Goal: Task Accomplishment & Management: Complete application form

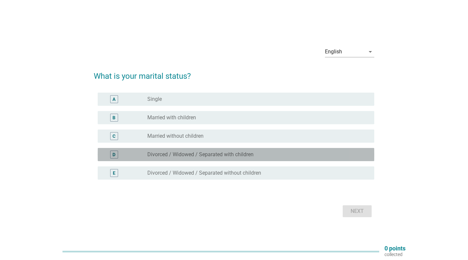
click at [113, 153] on div "D" at bounding box center [114, 154] width 3 height 7
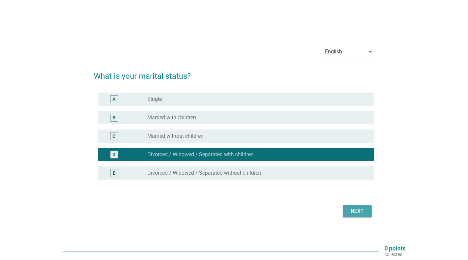
click at [354, 209] on div "Next" at bounding box center [357, 211] width 18 height 8
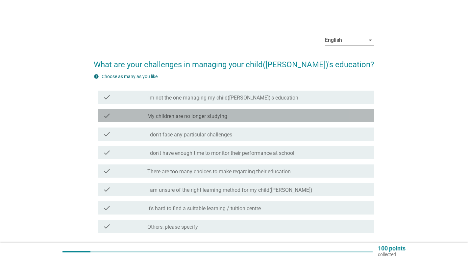
click at [209, 116] on label "My children are no longer studying" at bounding box center [187, 116] width 80 height 7
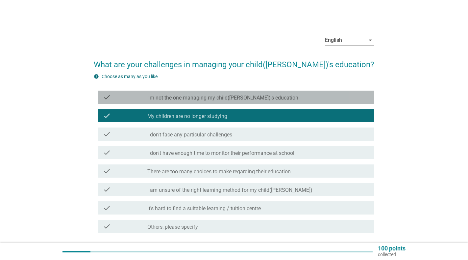
click at [221, 98] on label "I'm not the one managing my child([PERSON_NAME])'s education" at bounding box center [222, 97] width 151 height 7
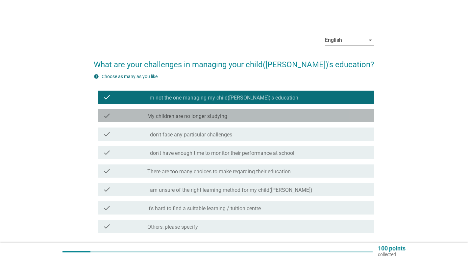
click at [229, 118] on div "check_box My children are no longer studying" at bounding box center [258, 116] width 222 height 8
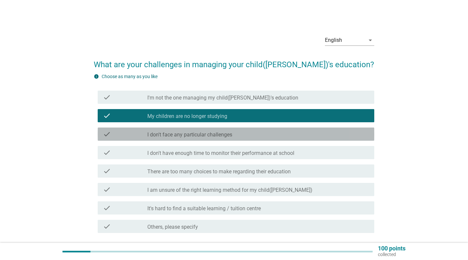
click at [226, 128] on div "check check_box_outline_blank I don't face any particular challenges" at bounding box center [236, 133] width 277 height 13
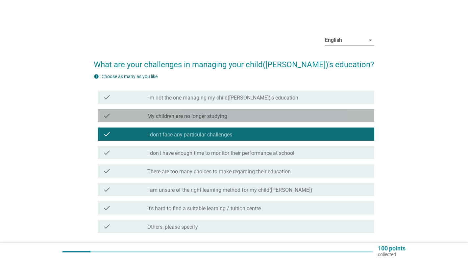
click at [232, 115] on div "check_box My children are no longer studying" at bounding box center [258, 116] width 222 height 8
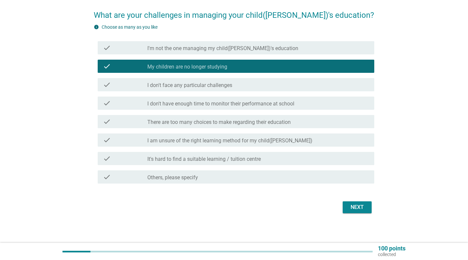
scroll to position [51, 0]
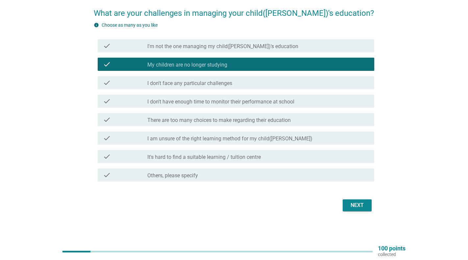
click at [357, 205] on div "Next" at bounding box center [357, 205] width 18 height 8
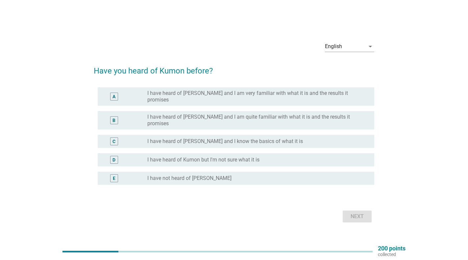
click at [114, 156] on div "D" at bounding box center [114, 159] width 3 height 7
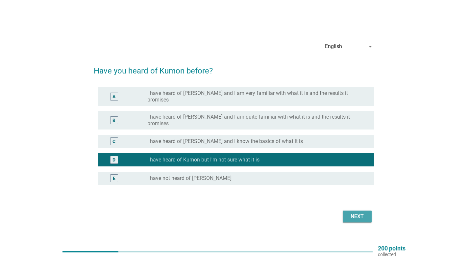
click at [359, 212] on div "Next" at bounding box center [357, 216] width 18 height 8
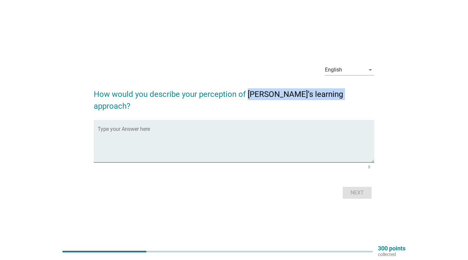
drag, startPoint x: 248, startPoint y: 100, endPoint x: 342, endPoint y: 101, distance: 94.8
click at [342, 101] on h2 "How would you describe your perception of Kumon’s learning approach?" at bounding box center [234, 97] width 281 height 30
copy h2 "Kumon’s learning approach"
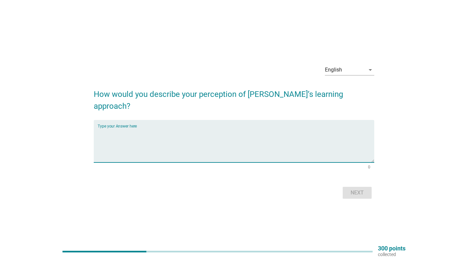
click at [148, 130] on textarea "Type your Answer here" at bounding box center [236, 145] width 277 height 35
paste textarea "At Kumon we believe that the most beneficial thing we can do for children is to…"
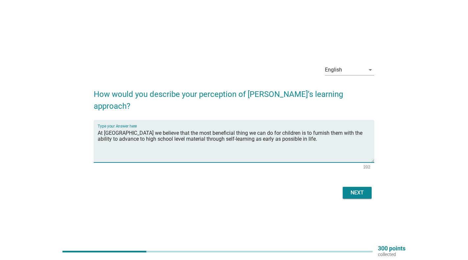
drag, startPoint x: 165, startPoint y: 134, endPoint x: 185, endPoint y: 133, distance: 19.8
click at [185, 133] on textarea "At Kumon we believe that the most beneficial thing we can do for children is to…" at bounding box center [236, 145] width 277 height 35
type textarea "At Kumon we believe that the most beneficial thing we can do for children is to…"
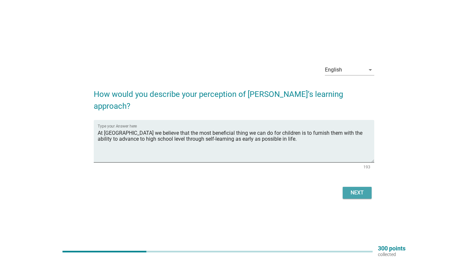
click at [352, 189] on div "Next" at bounding box center [357, 193] width 18 height 8
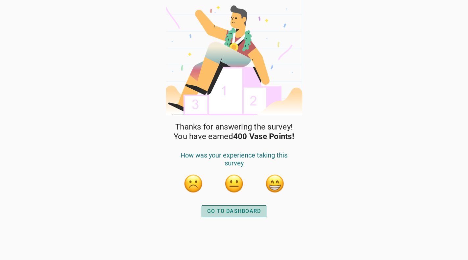
click at [240, 211] on div "GO TO DASHBOARD" at bounding box center [234, 211] width 54 height 8
